Goal: Transaction & Acquisition: Purchase product/service

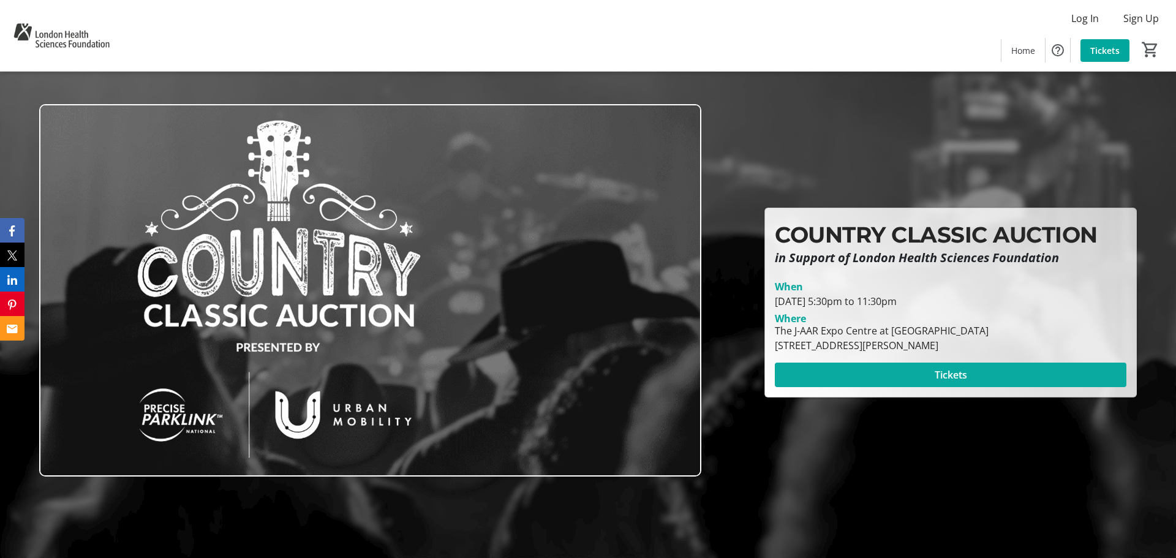
click at [972, 376] on span at bounding box center [951, 374] width 352 height 29
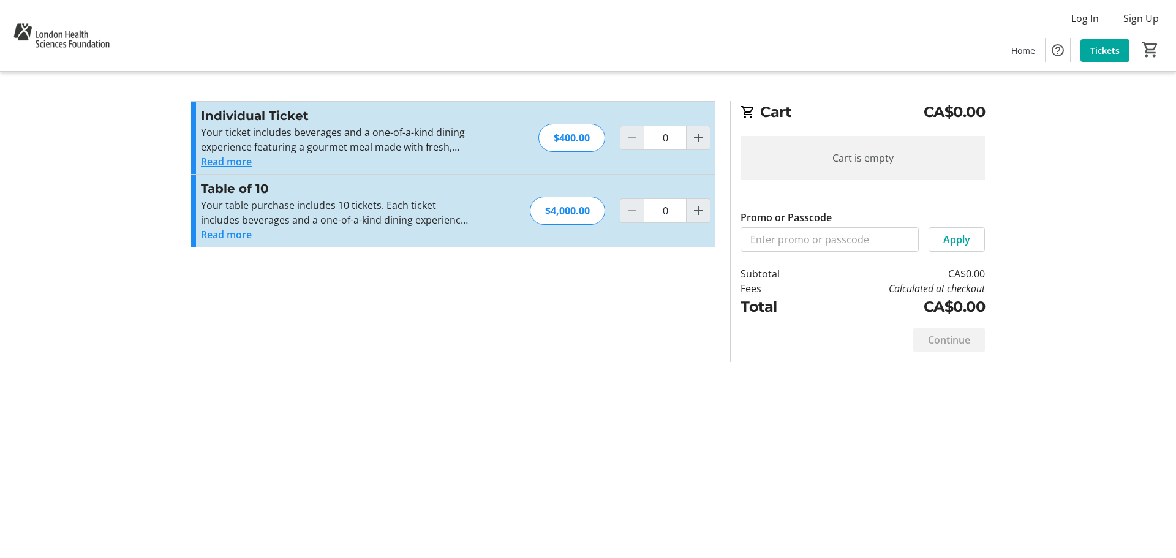
click at [229, 237] on button "Read more" at bounding box center [226, 234] width 51 height 15
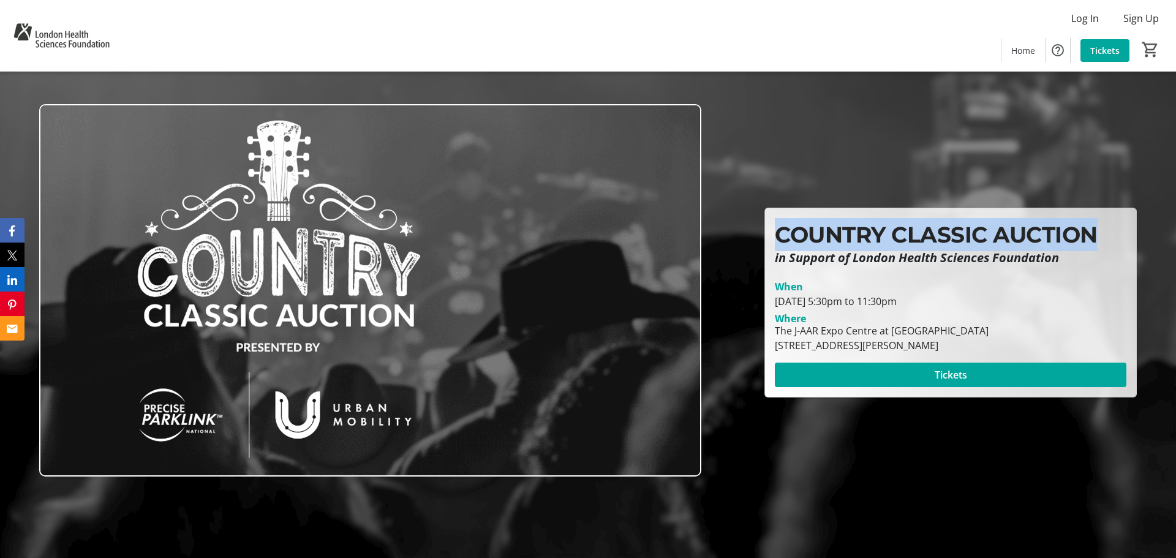
drag, startPoint x: 779, startPoint y: 240, endPoint x: 1105, endPoint y: 238, distance: 326.0
click at [1105, 238] on p "COUNTRY CLASSIC AUCTION" at bounding box center [951, 234] width 352 height 33
copy p "COUNTRY CLASSIC AUCTION"
click at [967, 375] on span "Tickets" at bounding box center [951, 375] width 32 height 15
